Goal: Task Accomplishment & Management: Manage account settings

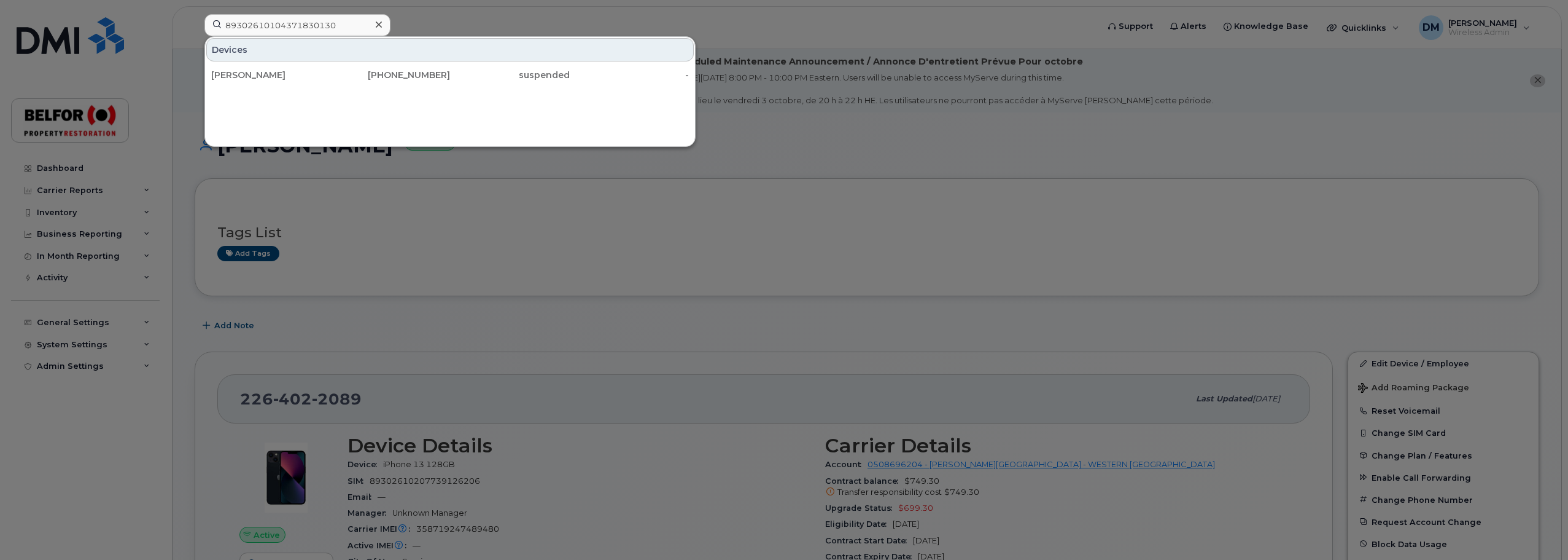
click at [262, 27] on input "89302610104371830130" at bounding box center [298, 25] width 186 height 22
click at [262, 25] on input "89302610104371830130" at bounding box center [298, 25] width 186 height 22
type input "7788470164"
click at [273, 77] on div "[PERSON_NAME]" at bounding box center [271, 75] width 120 height 13
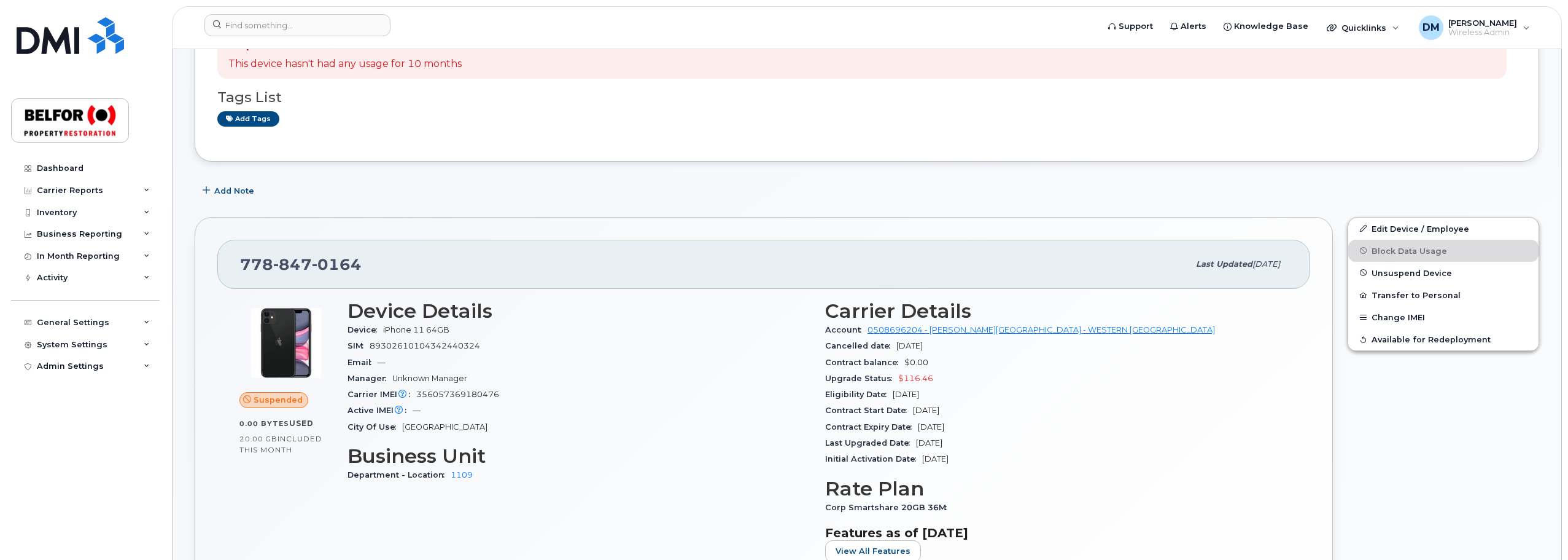
scroll to position [184, 0]
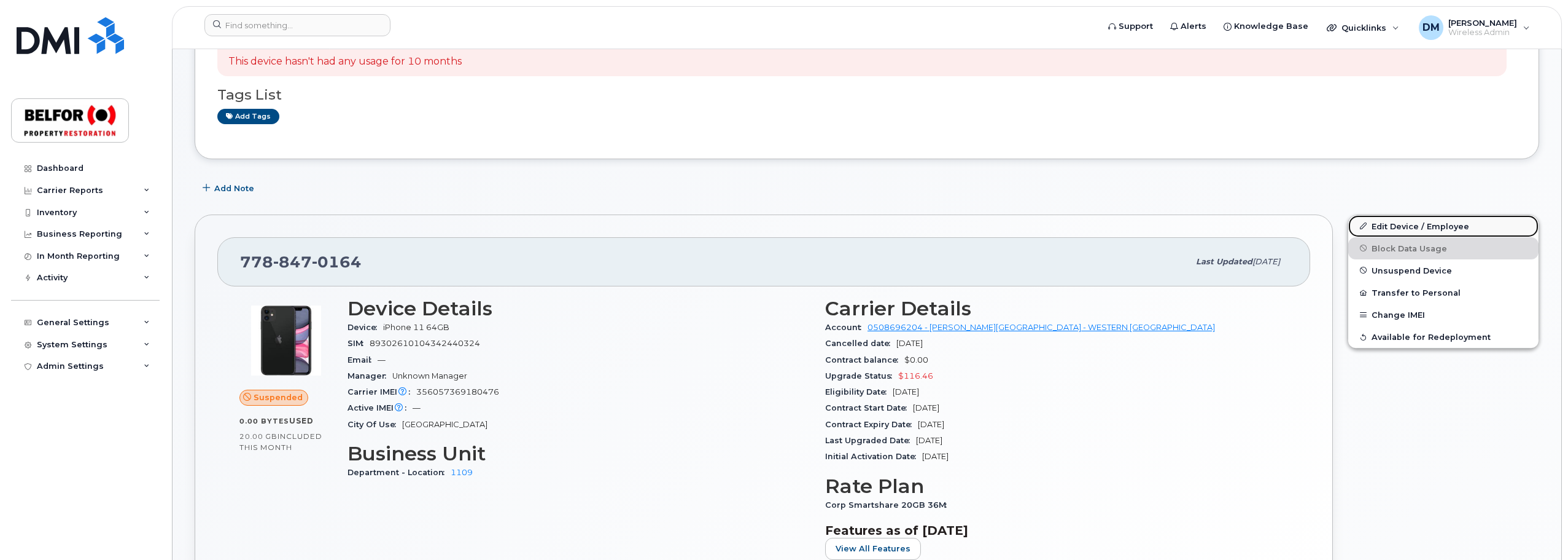
drag, startPoint x: 1440, startPoint y: 223, endPoint x: 1397, endPoint y: 222, distance: 43.0
click at [1440, 223] on link "Edit Device / Employee" at bounding box center [1443, 226] width 190 height 22
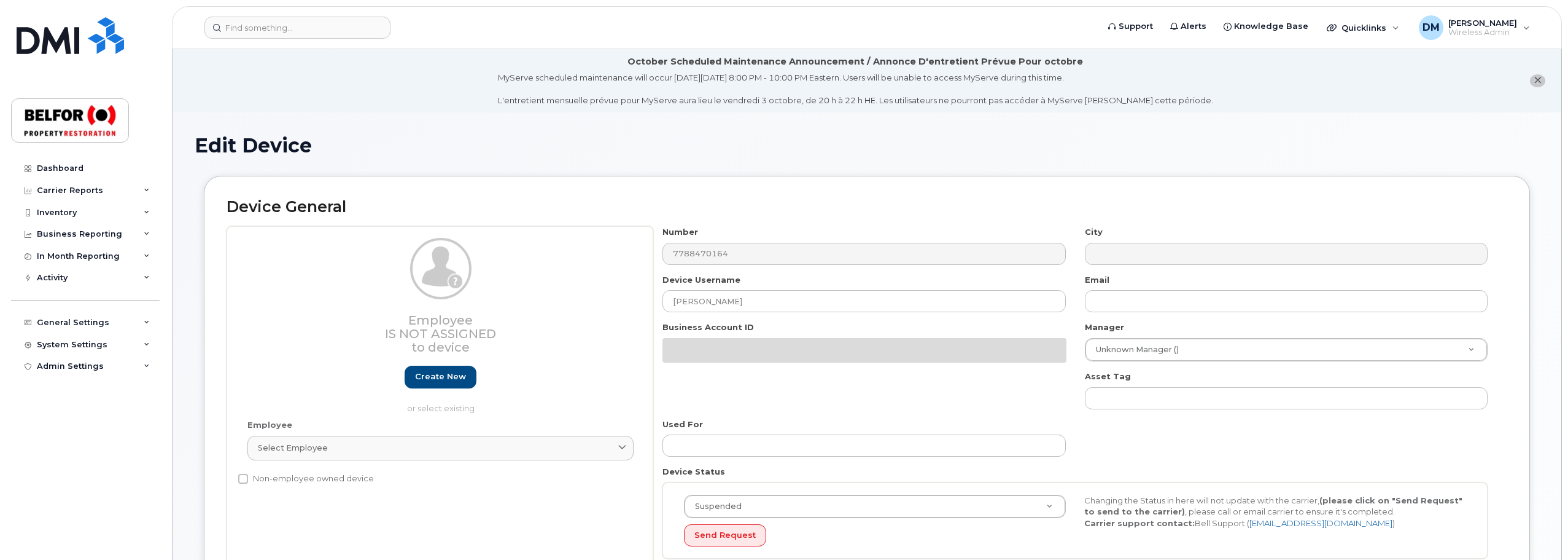
select select "5713141"
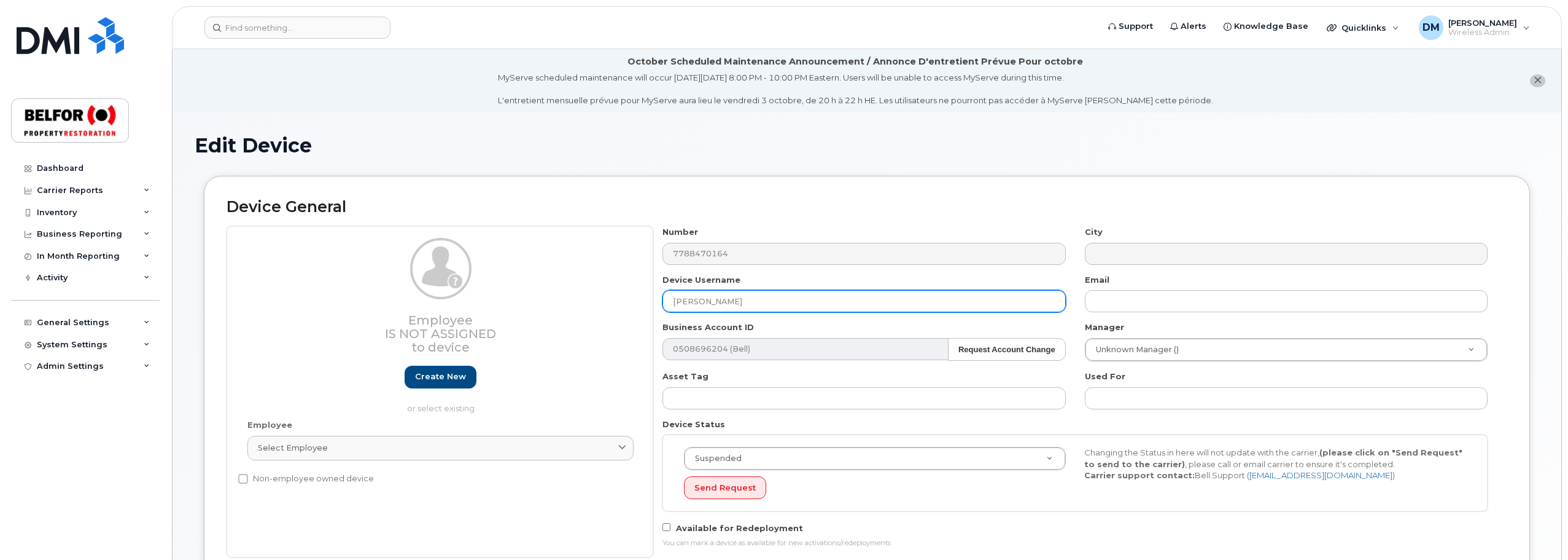
drag, startPoint x: 761, startPoint y: 300, endPoint x: 647, endPoint y: 295, distance: 114.1
click at [639, 296] on div "Employee Is not assigned to device Create new or select existing Employee Selec…" at bounding box center [866, 392] width 1281 height 331
paste input "Conell Benitez"
type input "Conell Benitez"
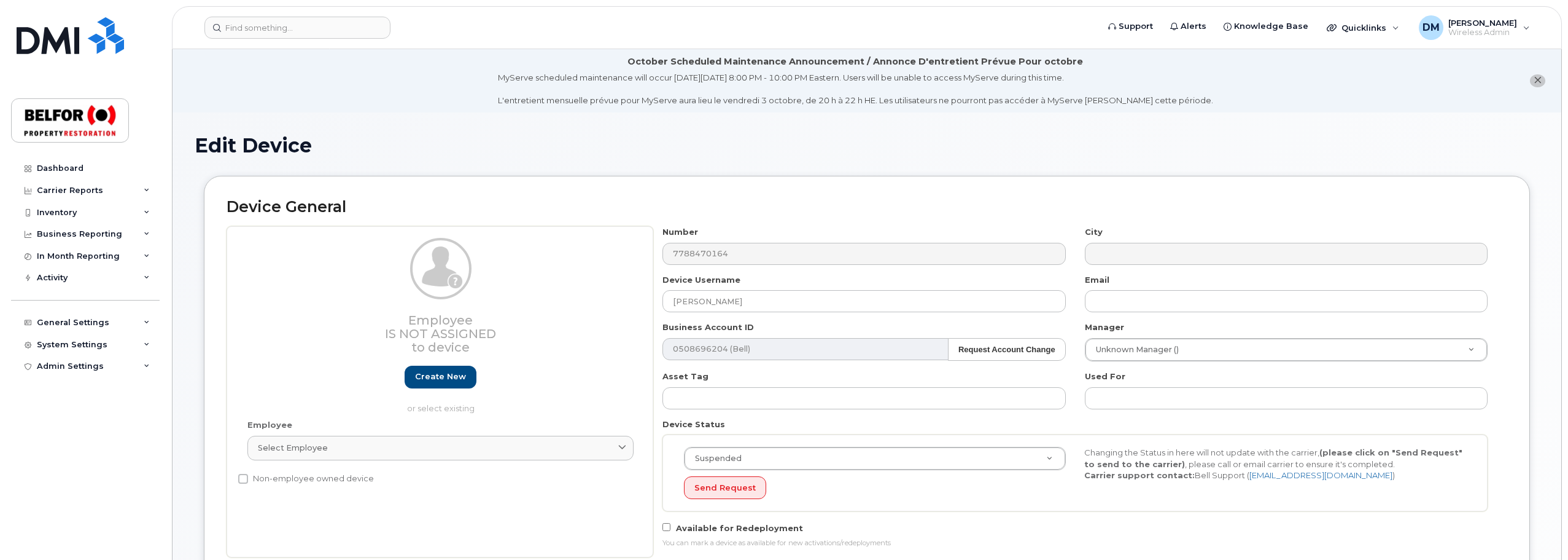
click at [1529, 296] on div "Device General Employee Is not assigned to device Create new or select existing…" at bounding box center [867, 378] width 1326 height 405
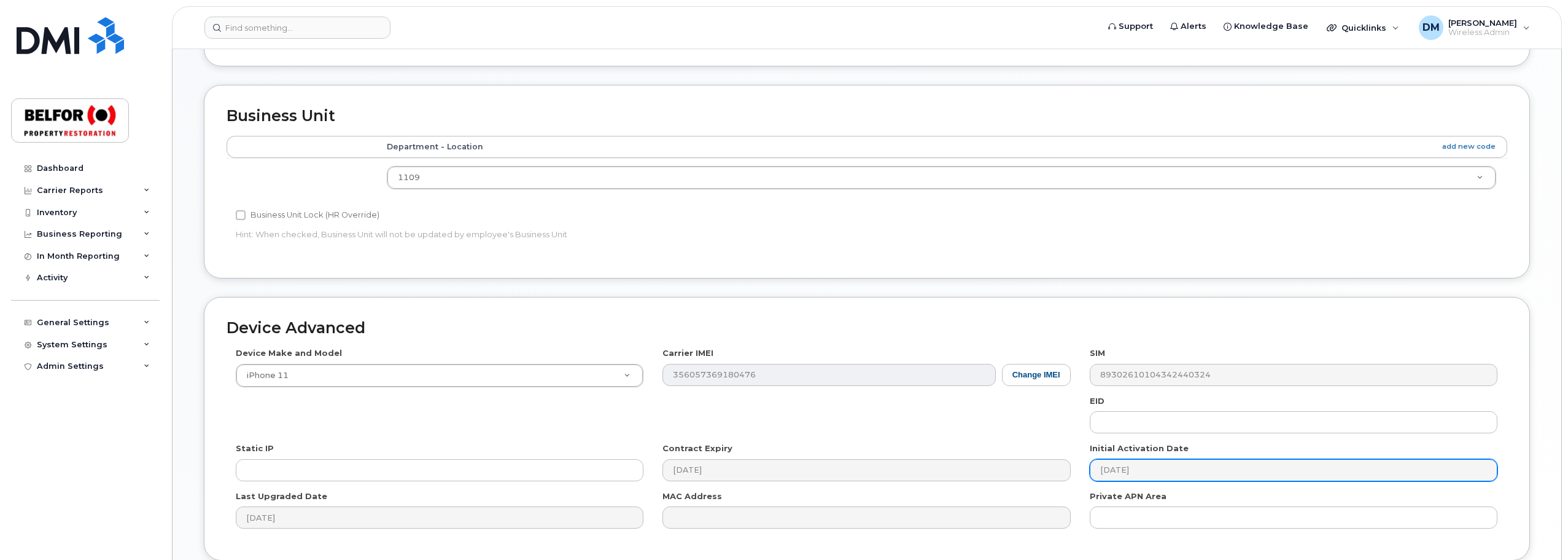
scroll to position [617, 0]
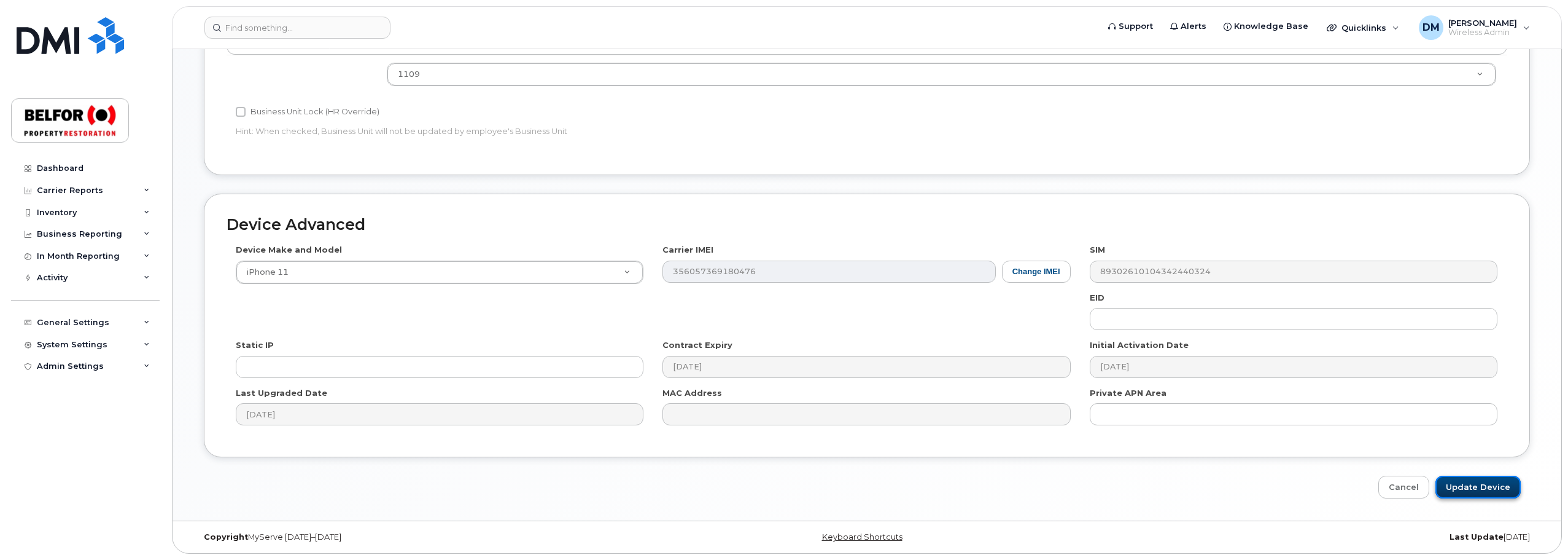
click at [1499, 488] on input "Update Device" at bounding box center [1478, 487] width 85 height 23
type input "Saving..."
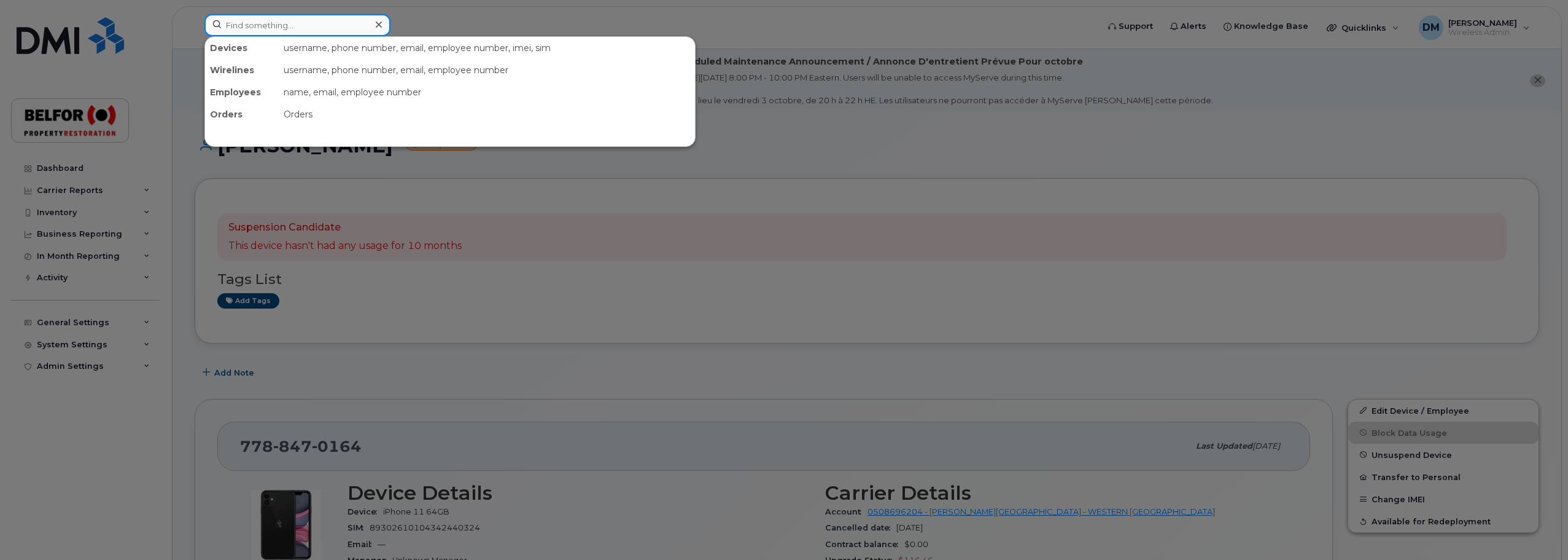
click at [237, 33] on input at bounding box center [298, 25] width 186 height 22
click at [275, 30] on input at bounding box center [298, 25] width 186 height 22
paste input "8930261020 6418972302"
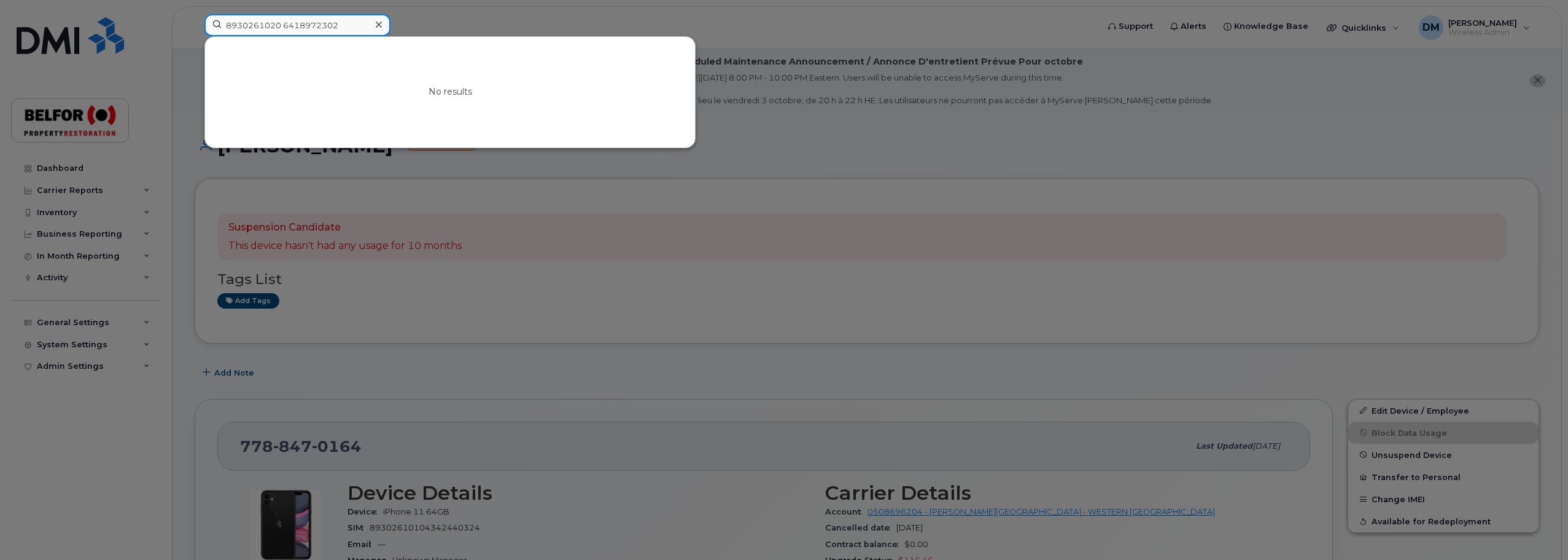
type input "8930261020 6418972302"
click at [379, 26] on icon at bounding box center [379, 24] width 6 height 10
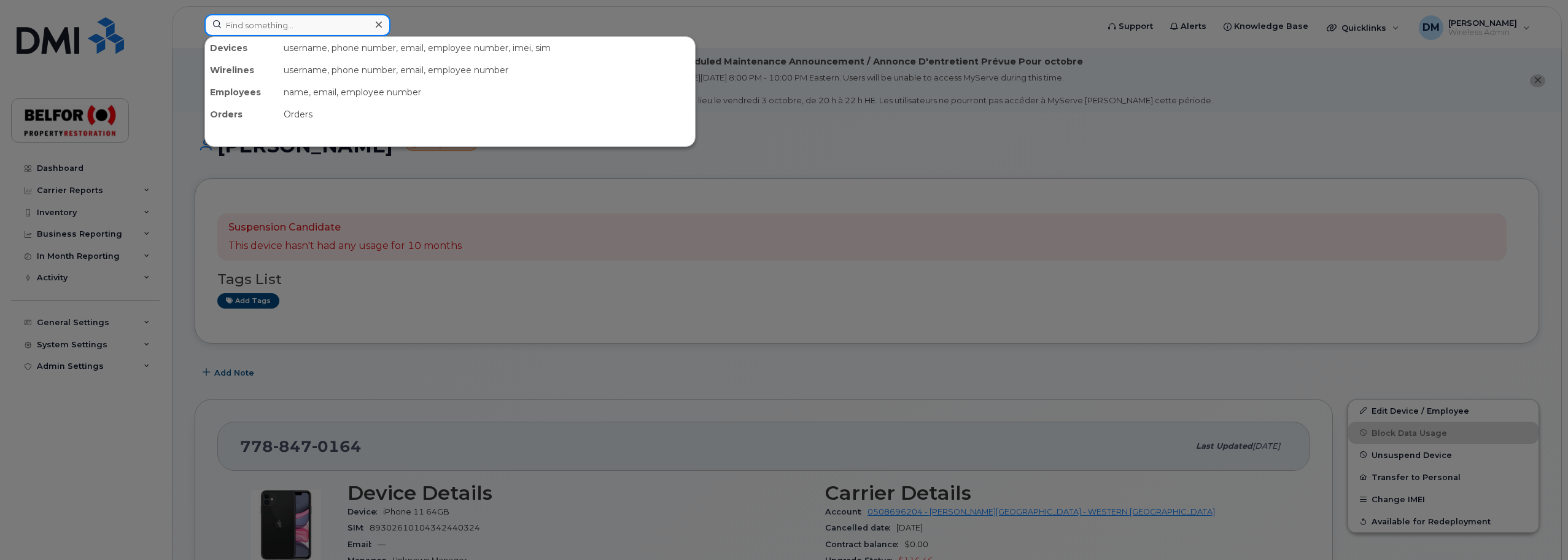
click at [277, 24] on input at bounding box center [298, 25] width 186 height 22
paste input "35683011 0302742"
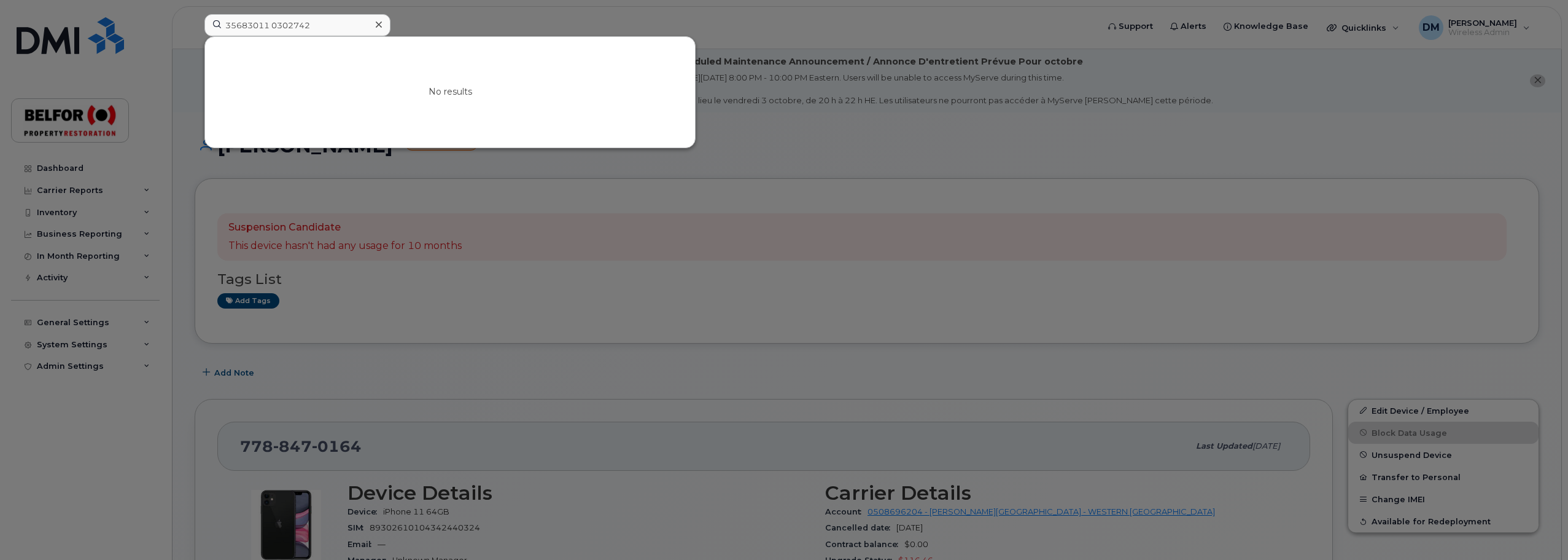
click at [420, 20] on div at bounding box center [784, 280] width 1568 height 560
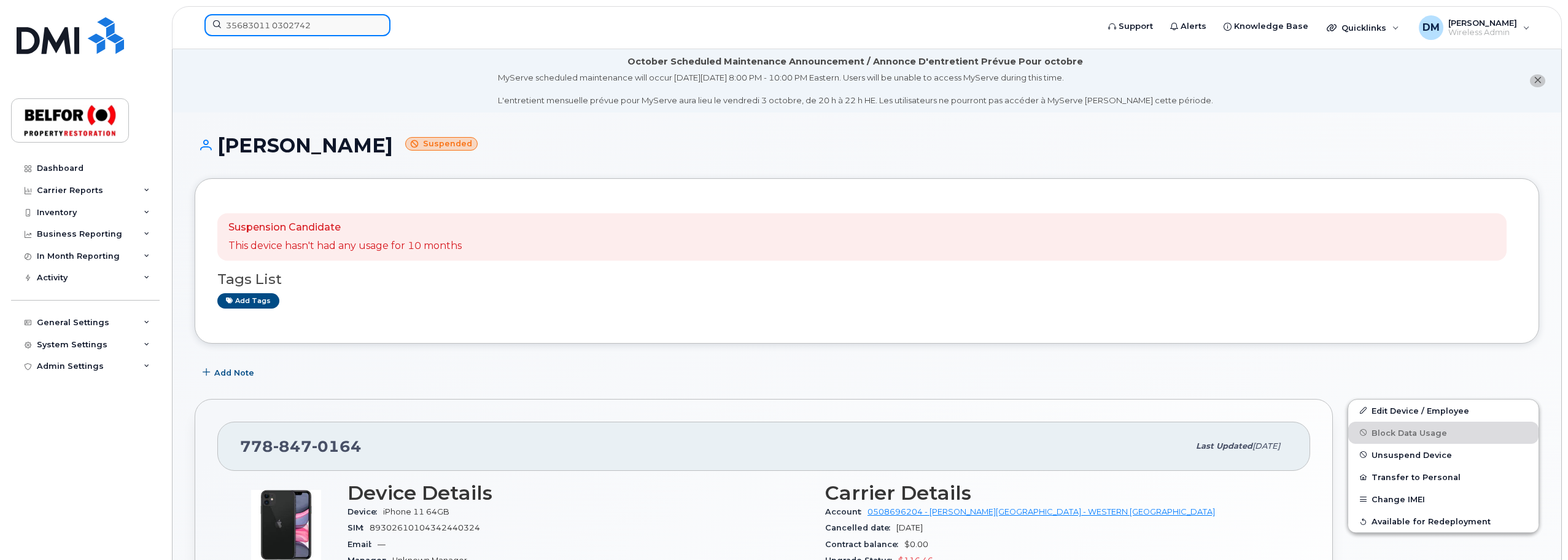
click at [274, 25] on input "35683011 0302742" at bounding box center [298, 25] width 186 height 22
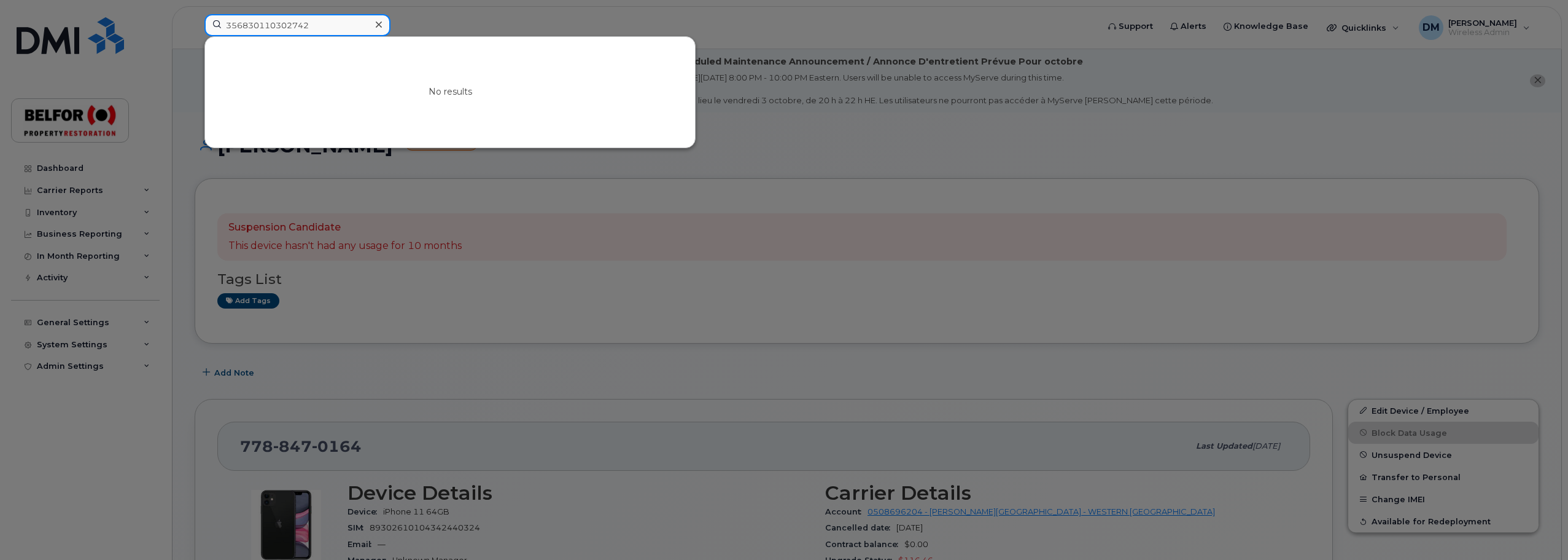
type input "356830110302742"
click at [377, 29] on icon at bounding box center [379, 24] width 6 height 10
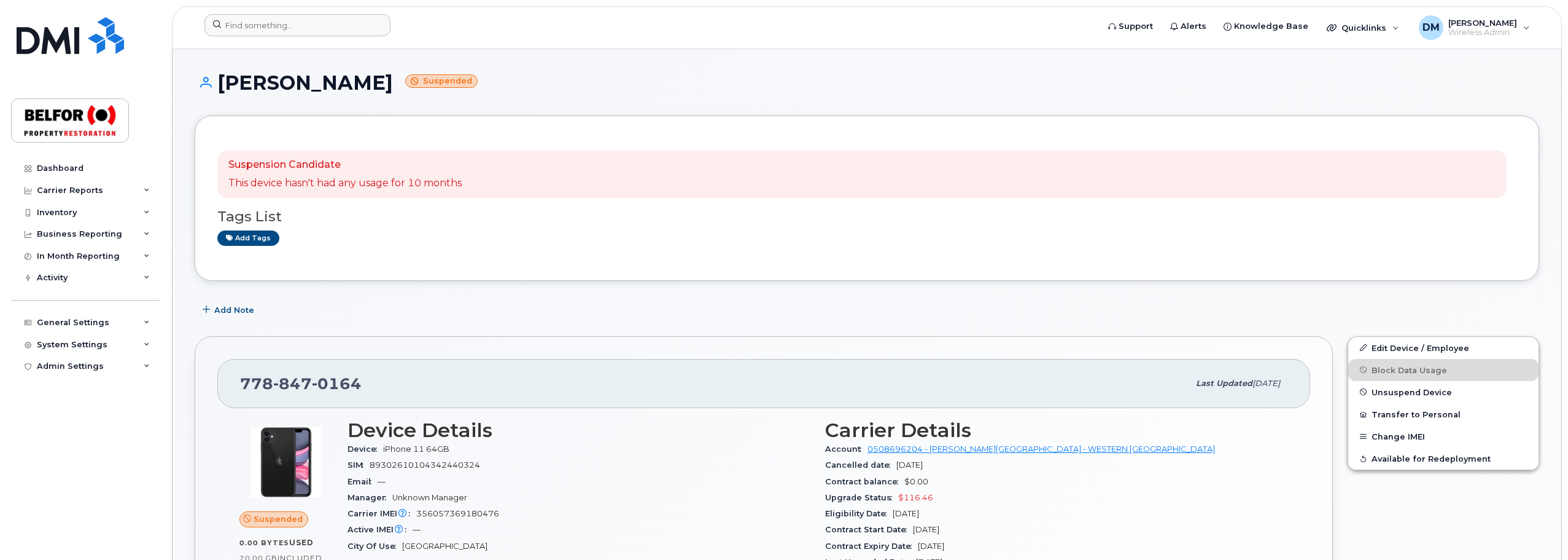
scroll to position [123, 0]
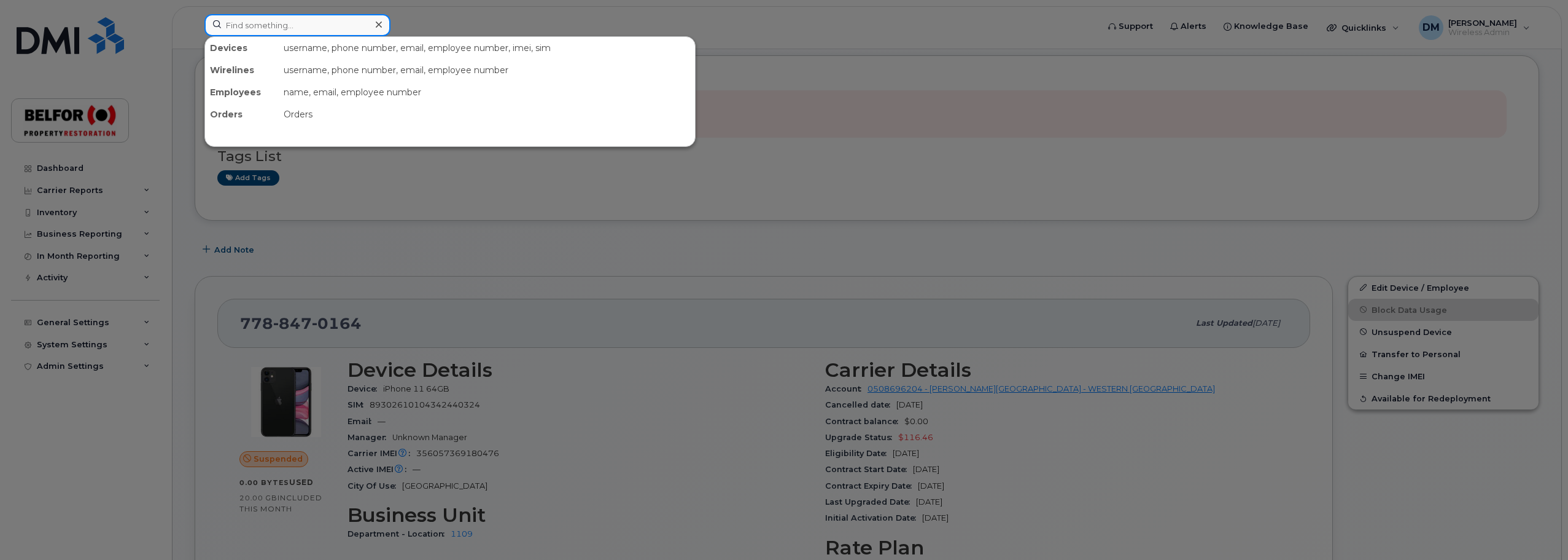
click at [253, 24] on input at bounding box center [298, 25] width 186 height 22
paste input "35683011 0302742"
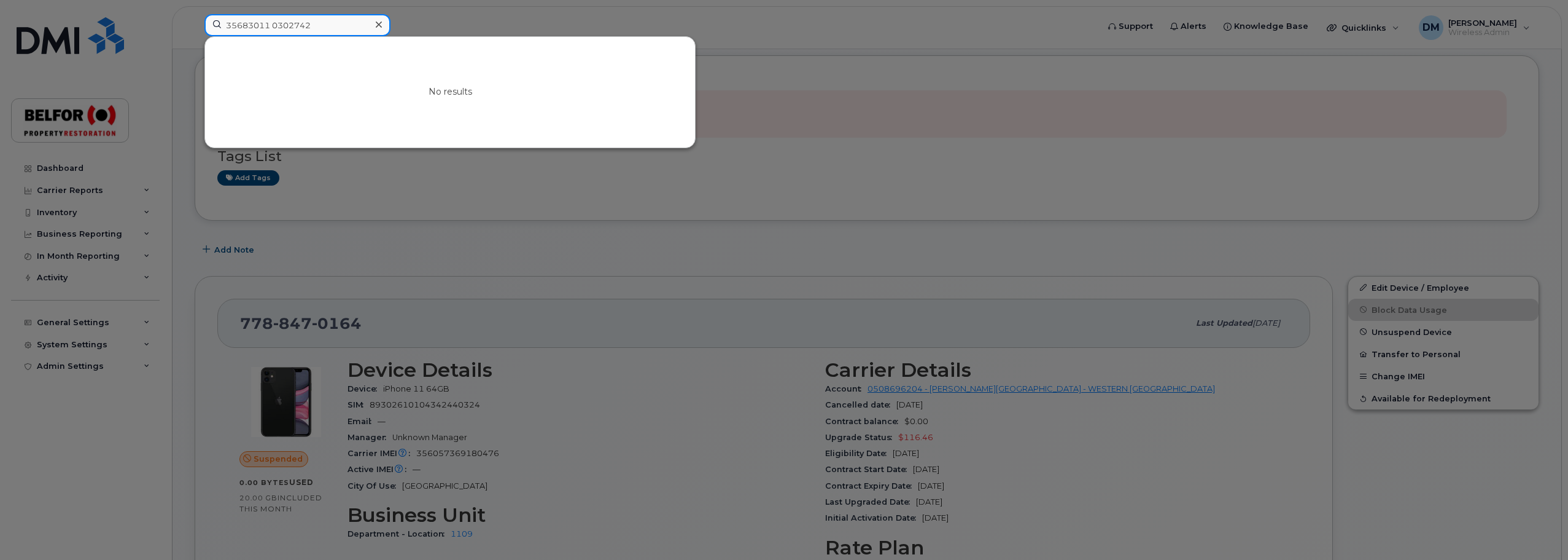
click at [275, 27] on input "35683011 0302742" at bounding box center [298, 25] width 186 height 22
type input "356830110302742"
click at [379, 22] on icon at bounding box center [379, 24] width 6 height 10
